Goal: Obtain resource: Download file/media

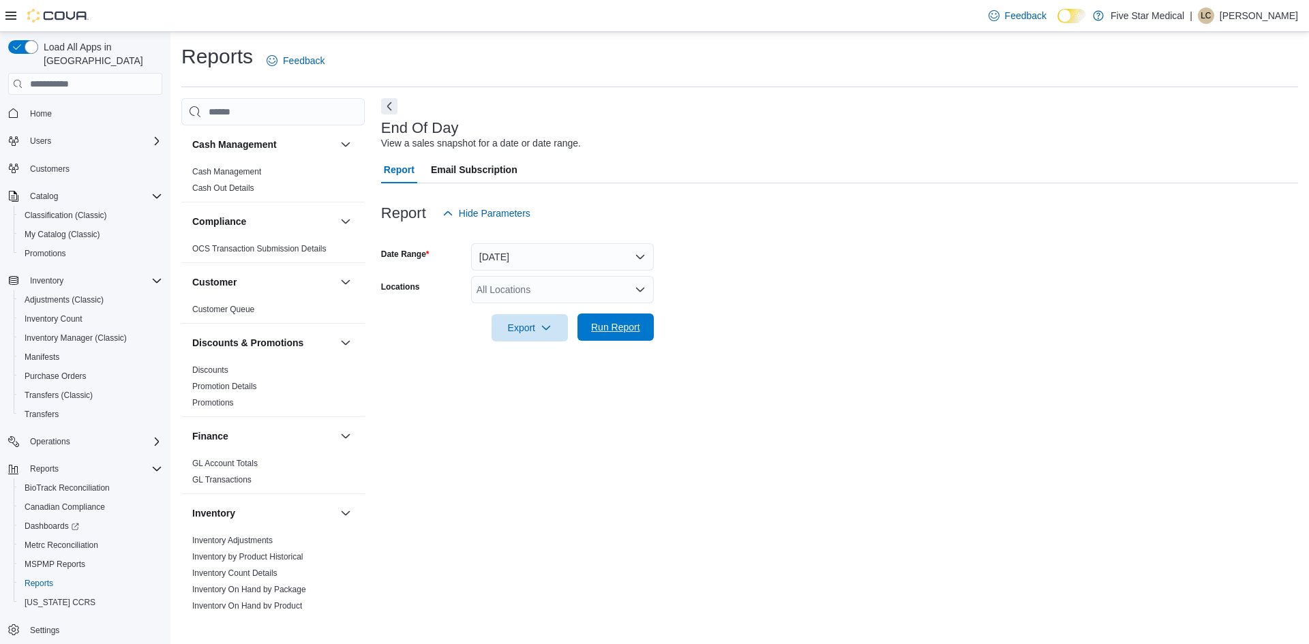
click at [611, 326] on span "Run Report" at bounding box center [615, 327] width 49 height 14
click at [635, 326] on span "Run Report" at bounding box center [615, 327] width 49 height 14
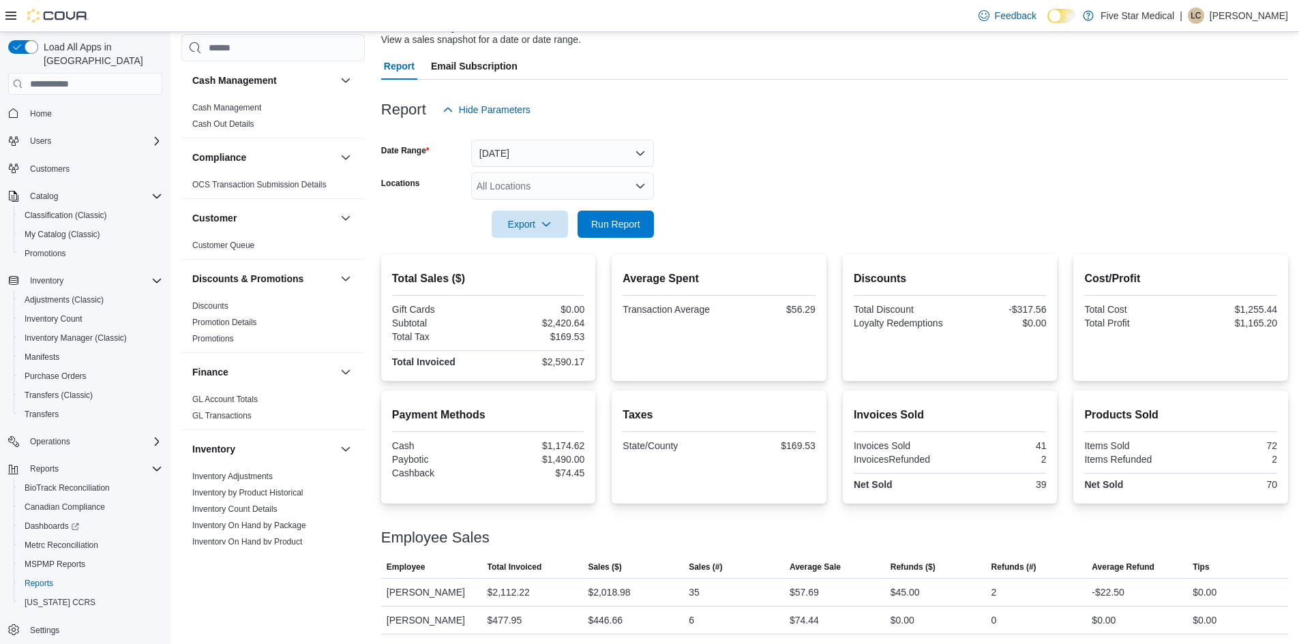
scroll to position [105, 0]
click at [616, 228] on span "Run Report" at bounding box center [615, 222] width 49 height 14
click at [605, 219] on span "Run Report" at bounding box center [615, 222] width 49 height 14
click at [74, 559] on span "MSPMP Reports" at bounding box center [55, 564] width 61 height 11
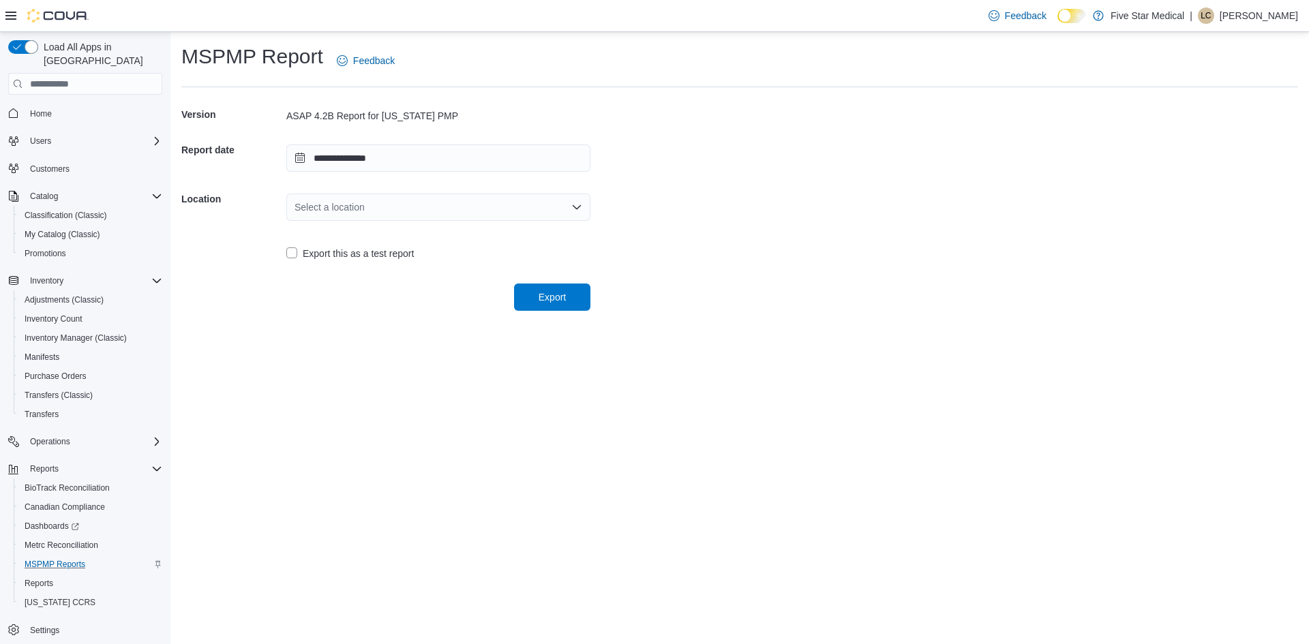
click at [327, 207] on div "Select a location" at bounding box center [438, 207] width 304 height 27
click at [342, 244] on span "409 [PERSON_NAME] Dr" at bounding box center [446, 250] width 271 height 14
click at [545, 295] on span "Export" at bounding box center [552, 297] width 27 height 14
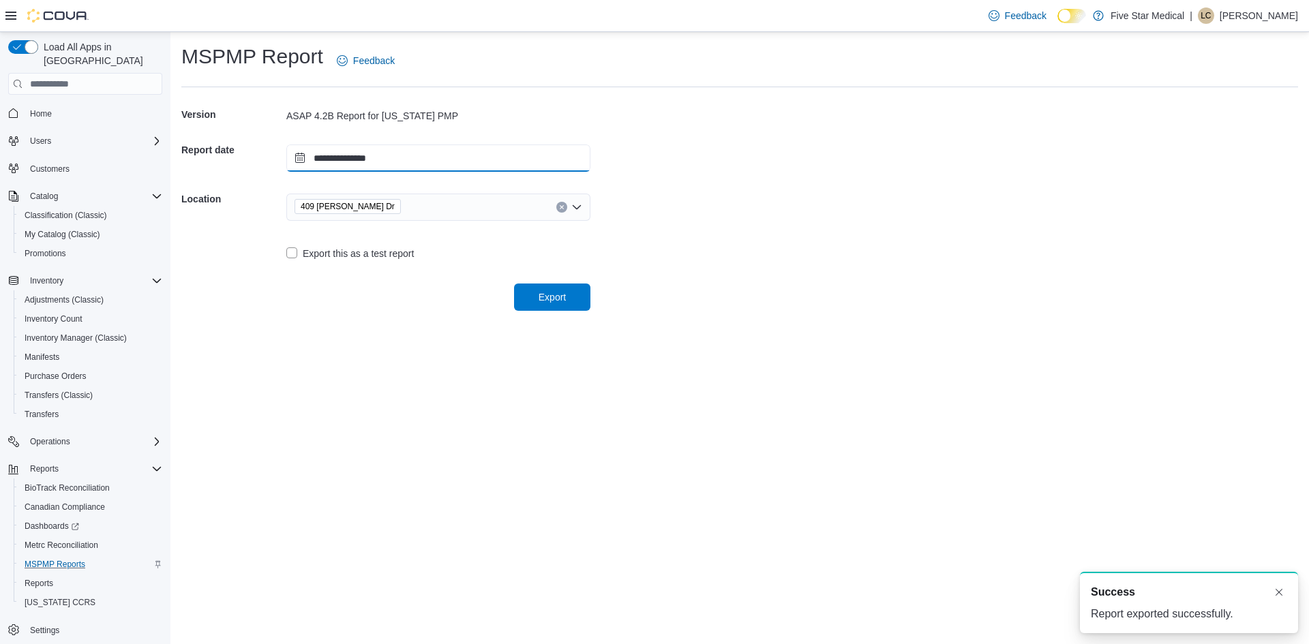
click at [299, 154] on input "**********" at bounding box center [438, 158] width 304 height 27
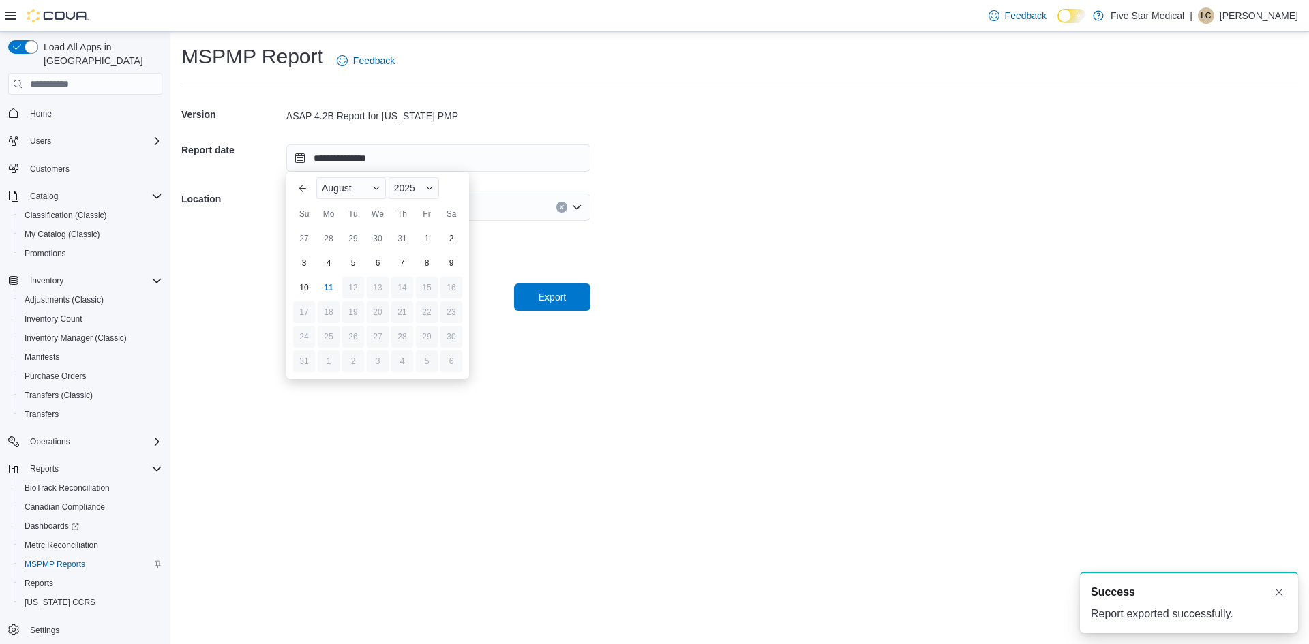
click at [309, 288] on div "10" at bounding box center [304, 288] width 22 height 22
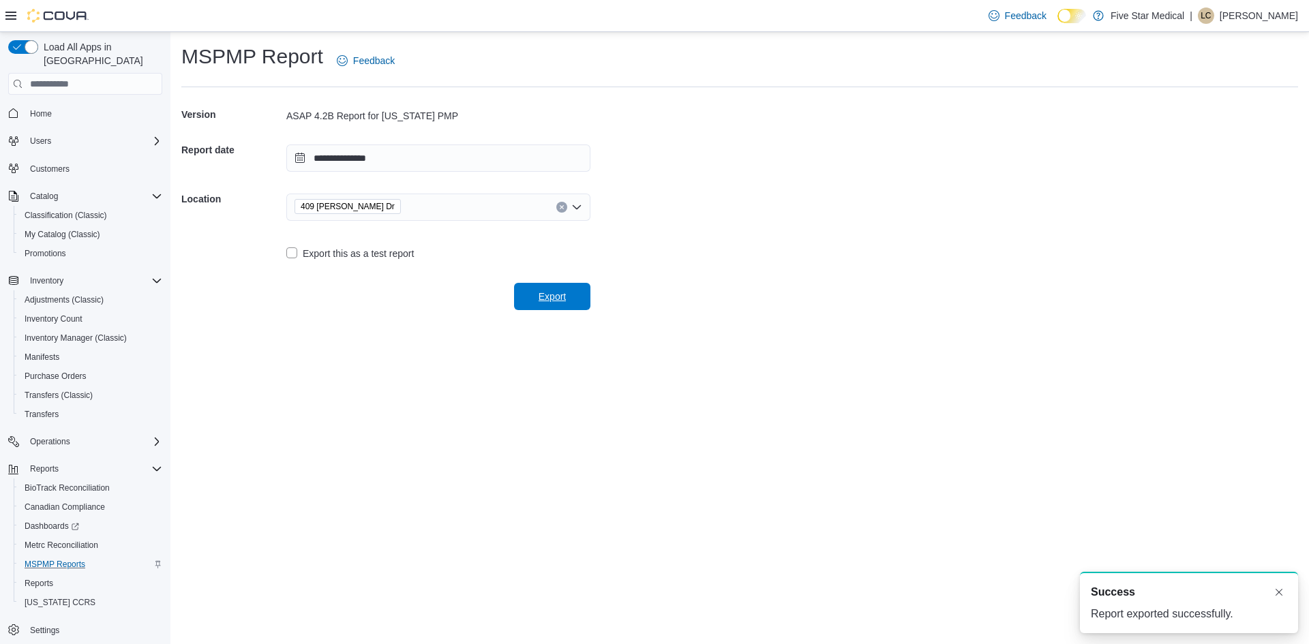
click at [550, 297] on span "Export" at bounding box center [552, 297] width 27 height 14
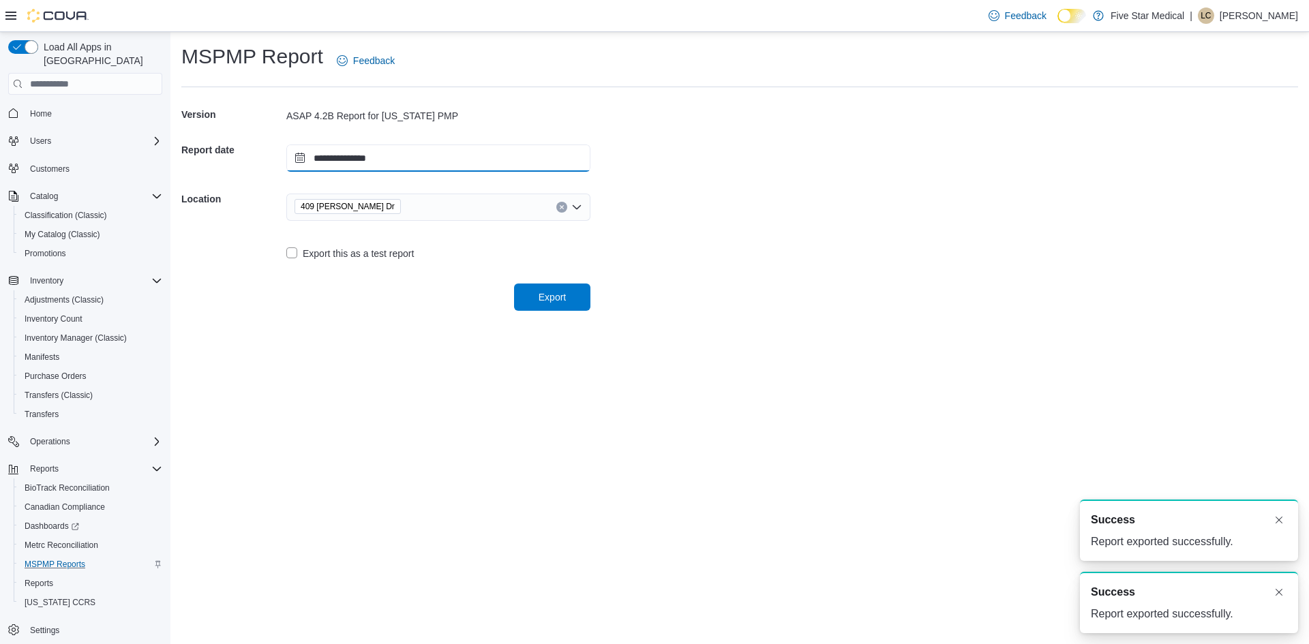
drag, startPoint x: 297, startPoint y: 153, endPoint x: 301, endPoint y: 173, distance: 20.2
click at [297, 153] on input "**********" at bounding box center [438, 158] width 304 height 27
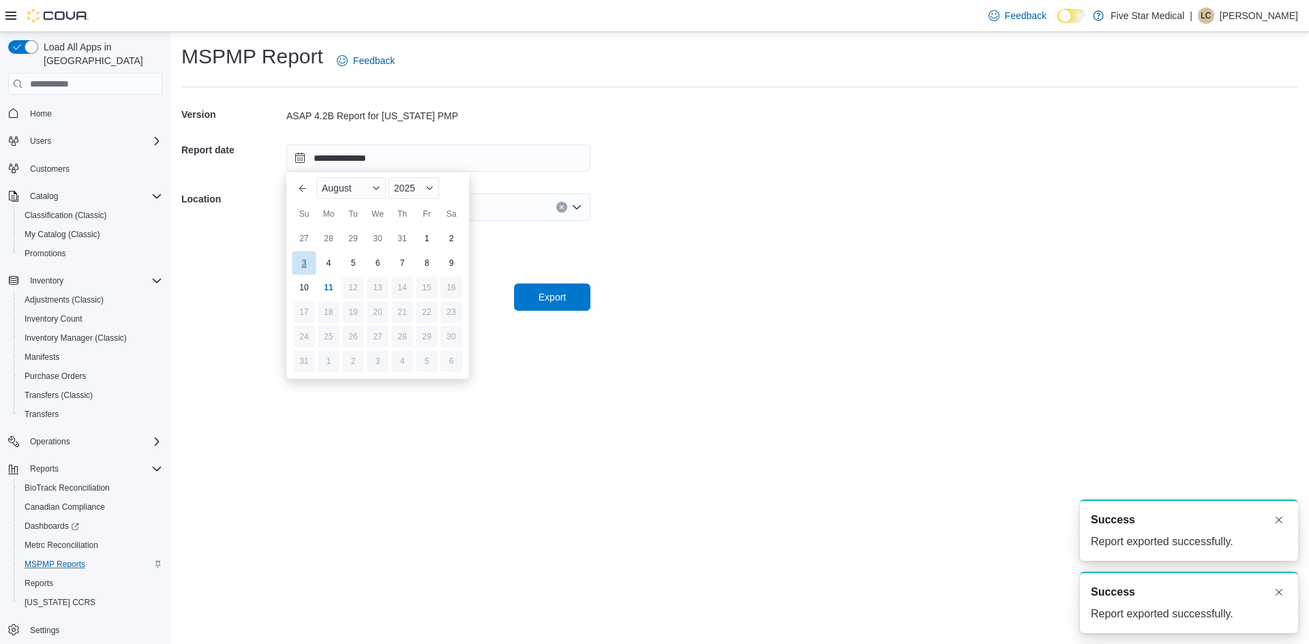
click at [303, 266] on div "3" at bounding box center [304, 264] width 24 height 24
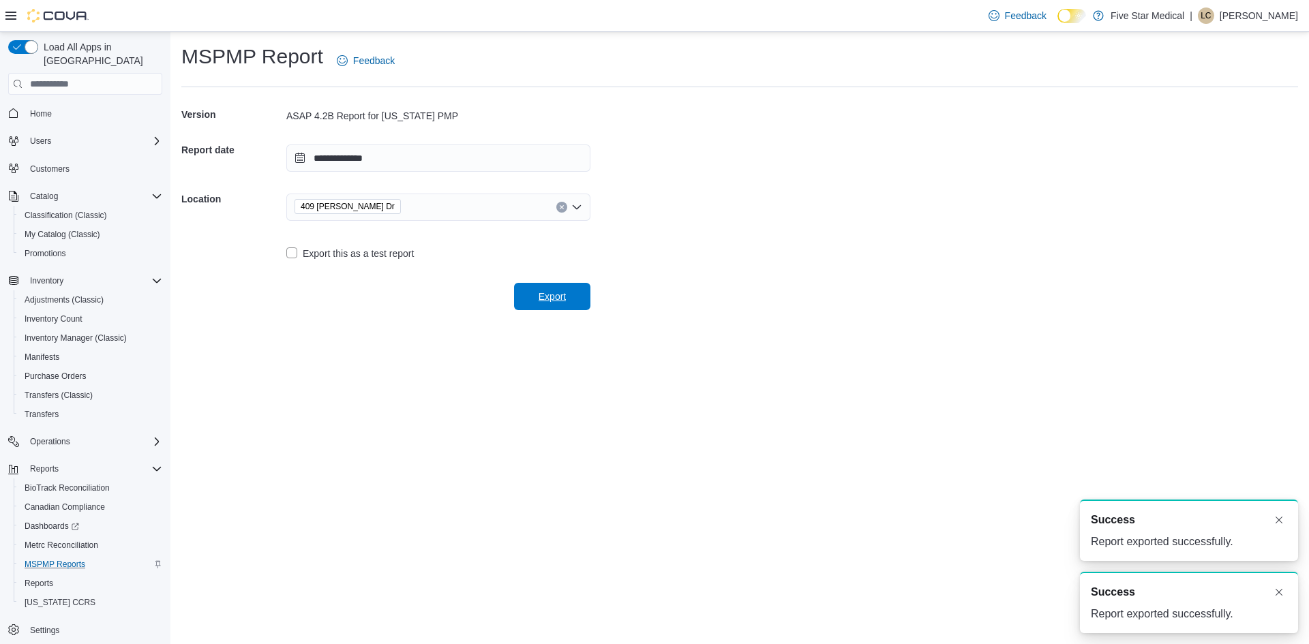
click at [555, 290] on span "Export" at bounding box center [552, 296] width 60 height 27
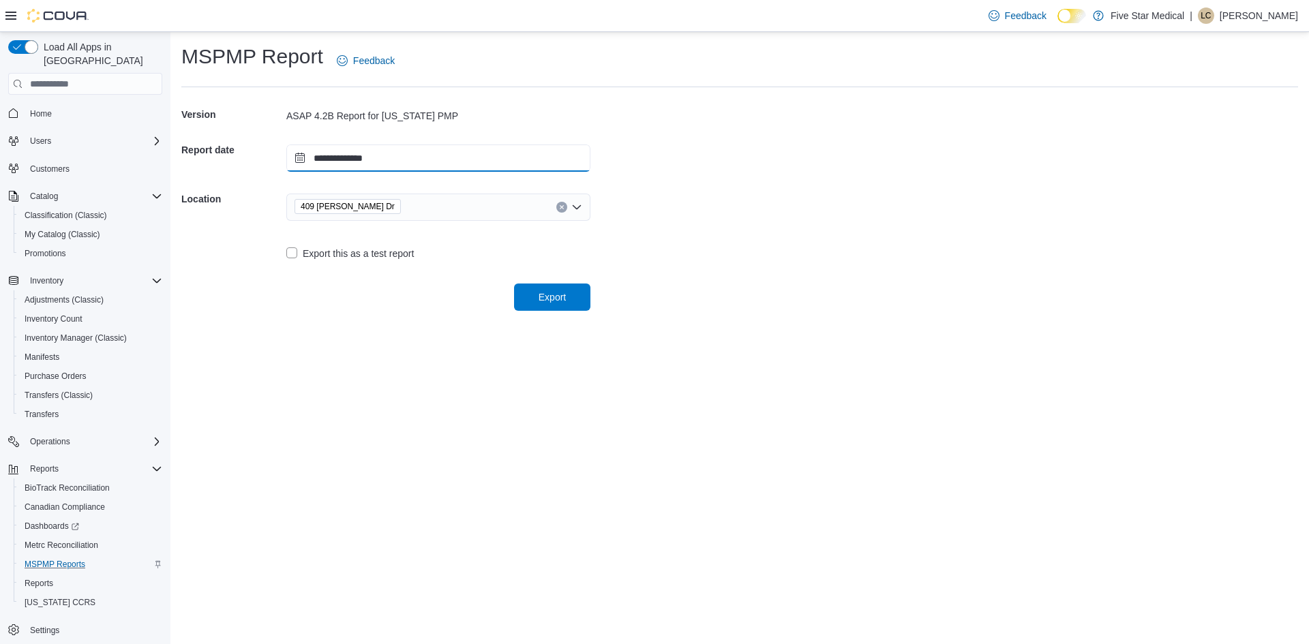
click at [295, 158] on input "**********" at bounding box center [438, 158] width 304 height 27
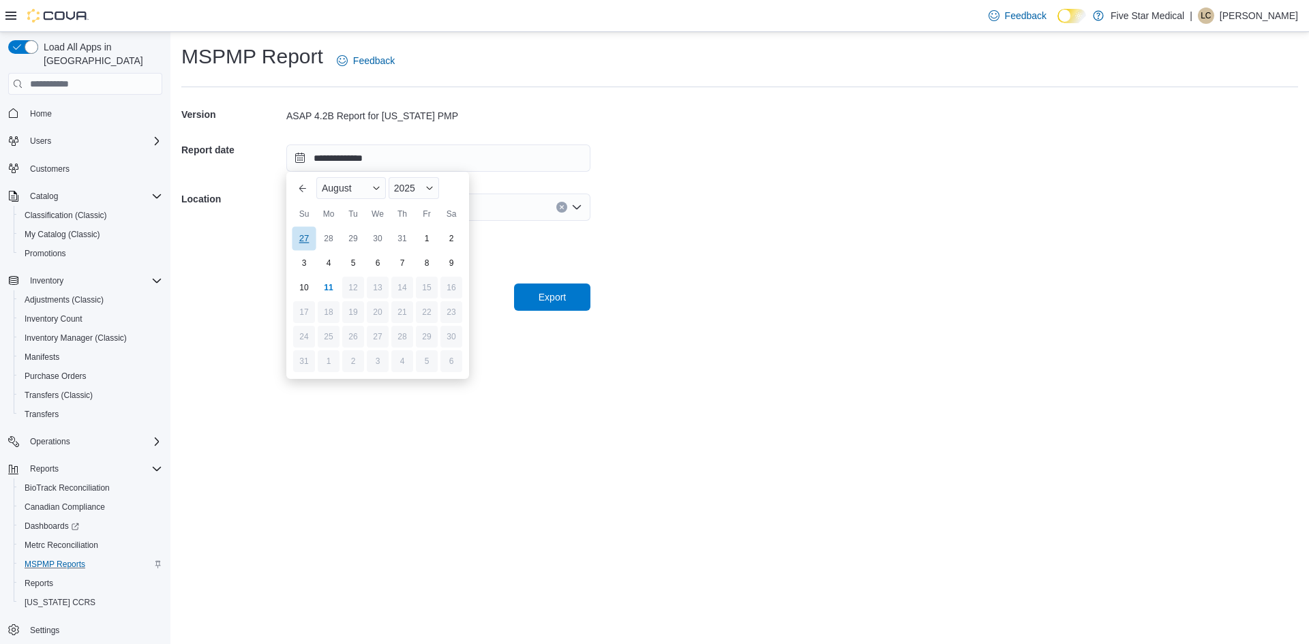
click at [312, 241] on div "27" at bounding box center [304, 239] width 24 height 24
type input "**********"
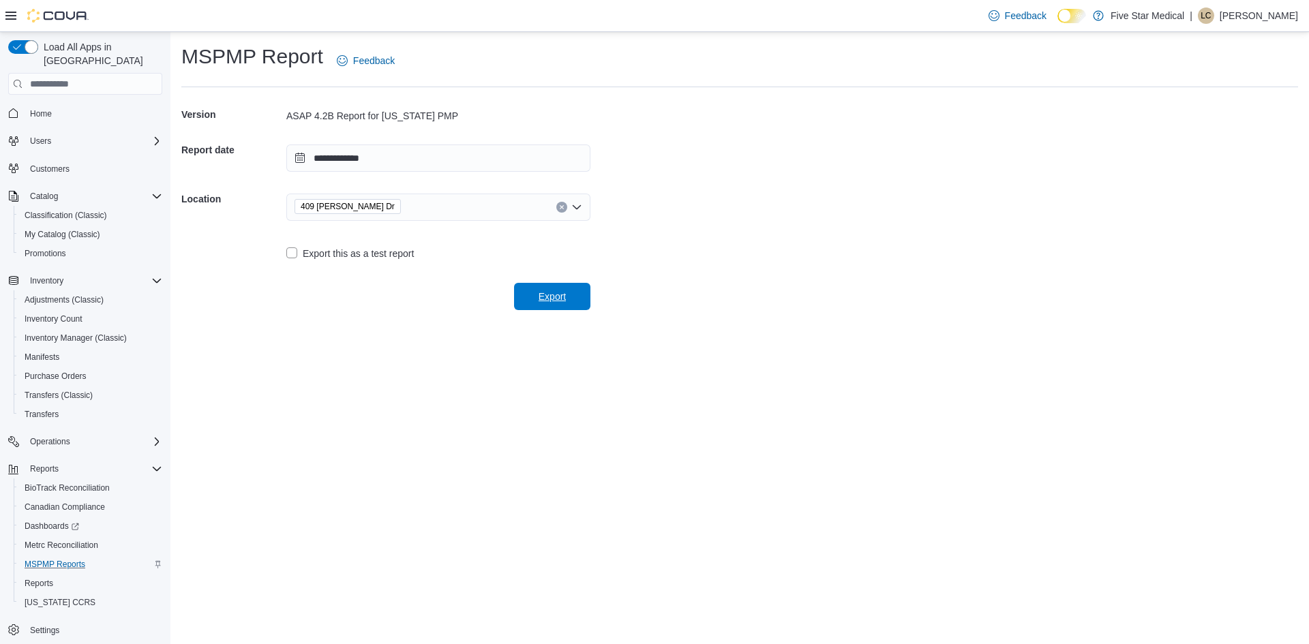
click at [563, 298] on span "Export" at bounding box center [552, 297] width 27 height 14
click at [558, 301] on span "Export" at bounding box center [552, 297] width 27 height 14
click at [39, 578] on span "Reports" at bounding box center [39, 583] width 29 height 11
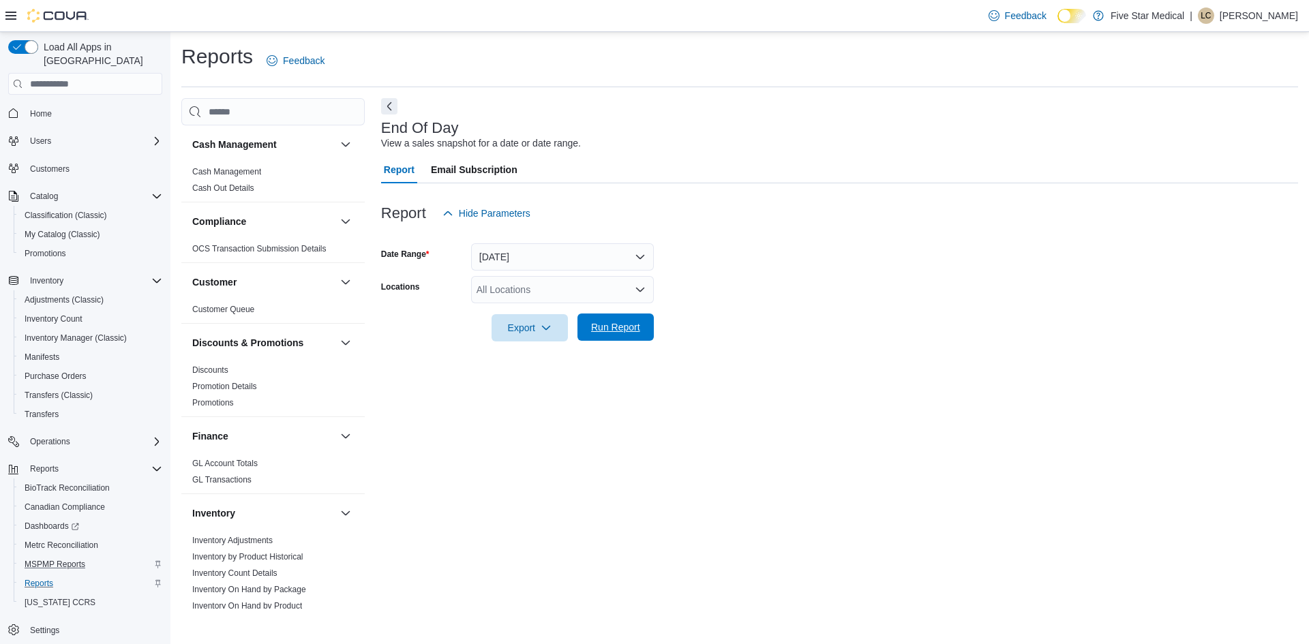
click at [618, 333] on span "Run Report" at bounding box center [615, 327] width 49 height 14
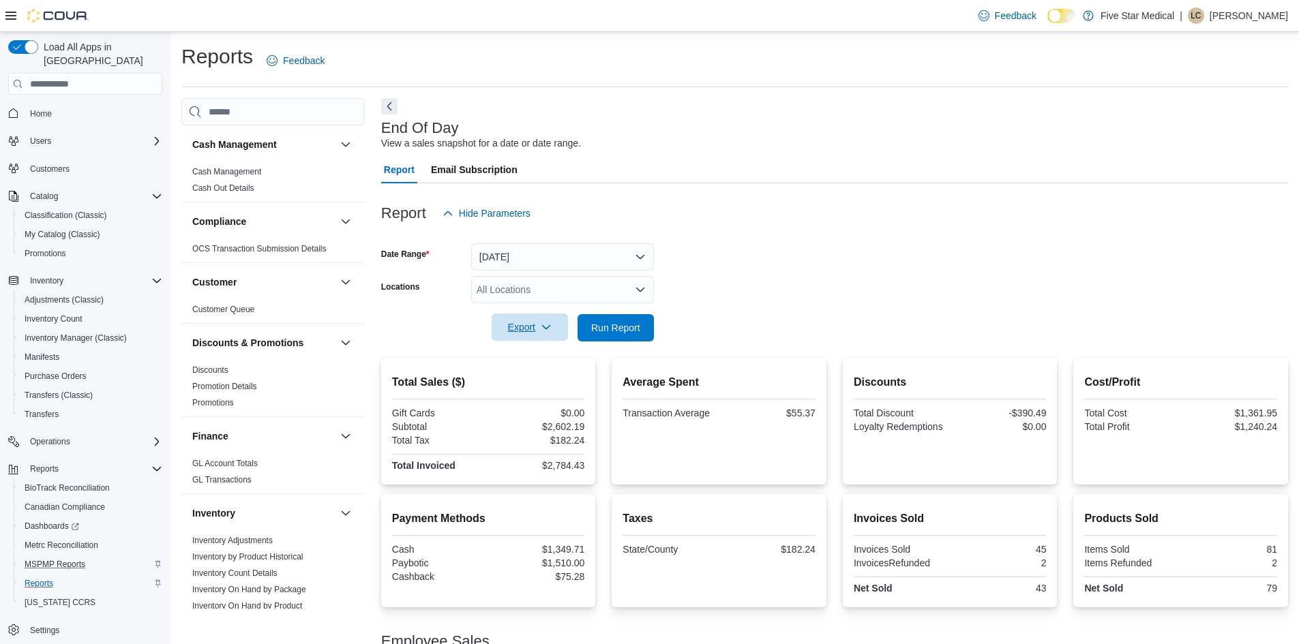
click at [515, 332] on span "Export" at bounding box center [530, 327] width 60 height 27
click at [526, 387] on span "Export to Pdf" at bounding box center [531, 382] width 61 height 11
